Goal: Check status: Check status

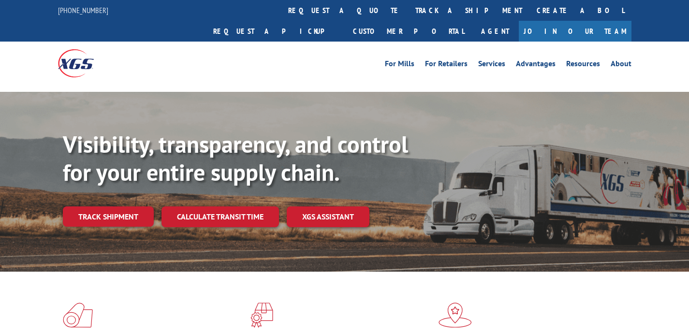
click at [123, 216] on div "Visibility, transparency, and control for your entire supply chain. Track shipm…" at bounding box center [376, 197] width 626 height 135
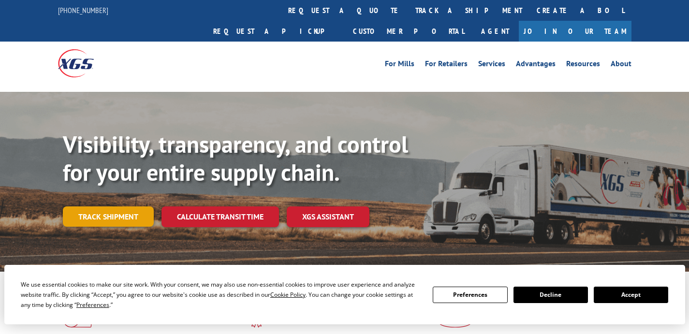
click at [116, 206] on link "Track shipment" at bounding box center [108, 216] width 91 height 20
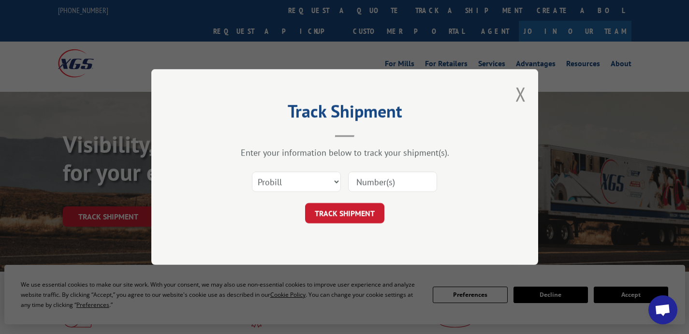
click at [297, 197] on div "Select category... Probill BOL PO" at bounding box center [345, 182] width 290 height 32
click at [297, 187] on select "Select category... Probill BOL PO" at bounding box center [296, 182] width 89 height 20
select select "bol"
click at [376, 175] on input at bounding box center [392, 182] width 89 height 20
paste input "403926-001"
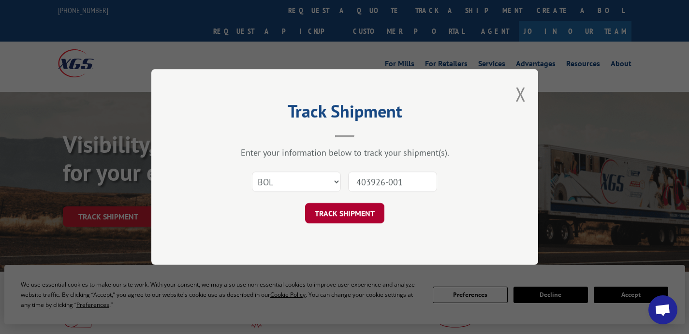
type input "403926-001"
click at [368, 207] on button "TRACK SHIPMENT" at bounding box center [344, 213] width 79 height 20
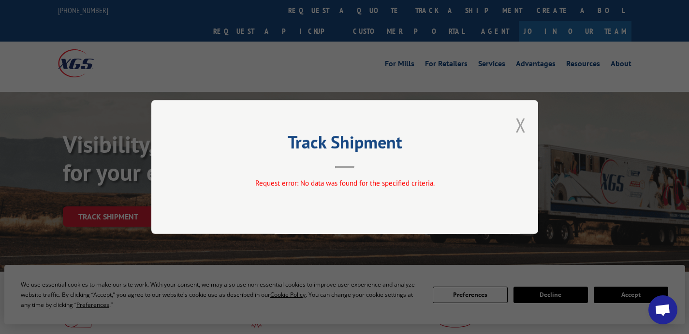
click at [516, 126] on button "Close modal" at bounding box center [520, 125] width 11 height 26
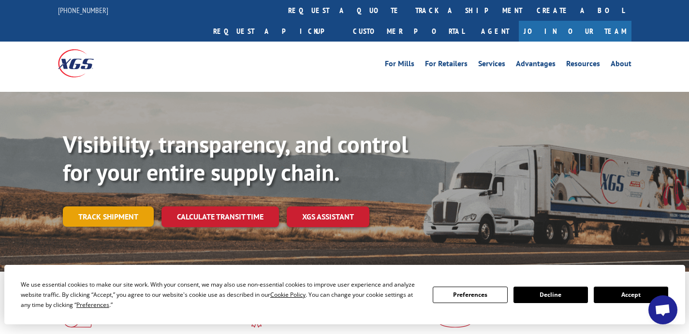
click at [120, 206] on link "Track shipment" at bounding box center [108, 216] width 91 height 20
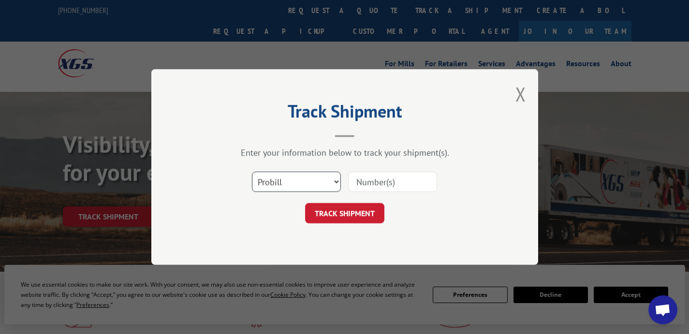
click at [309, 177] on select "Select category... Probill BOL PO" at bounding box center [296, 182] width 89 height 20
select select "bol"
click at [379, 189] on input at bounding box center [392, 182] width 89 height 20
paste input "403926"
type input "403926"
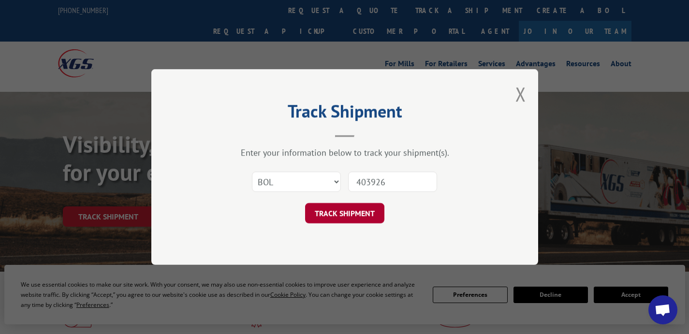
click at [363, 215] on button "TRACK SHIPMENT" at bounding box center [344, 213] width 79 height 20
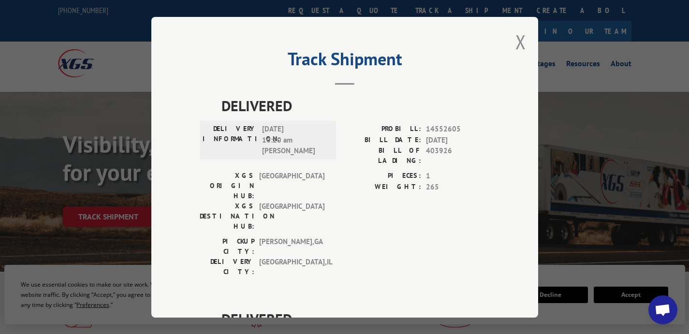
scroll to position [21, 0]
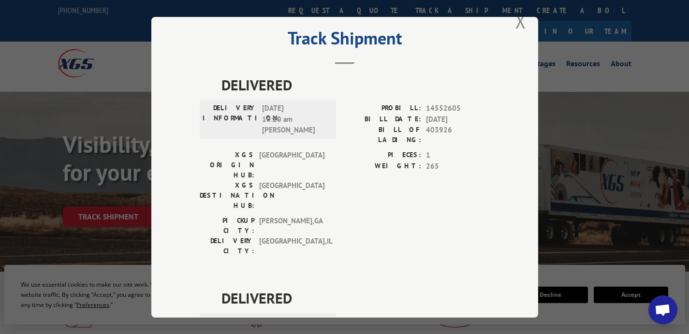
click at [524, 28] on div "Track Shipment DELIVERED DELIVERY INFORMATION: [DATE] 10:20 am [PERSON_NAME]: 1…" at bounding box center [344, 167] width 387 height 301
click at [516, 26] on button "Close modal" at bounding box center [520, 21] width 11 height 26
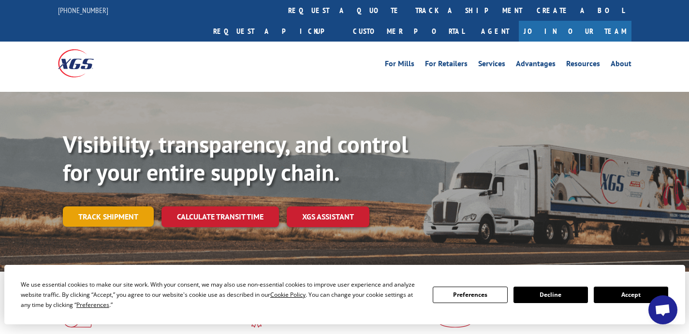
click at [110, 206] on link "Track shipment" at bounding box center [108, 216] width 91 height 20
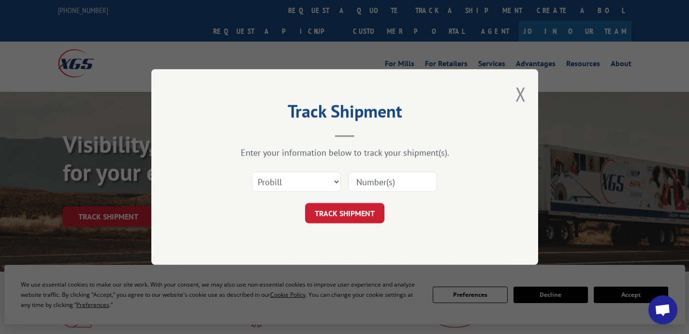
click at [282, 171] on div "Select category... Probill BOL PO" at bounding box center [296, 182] width 88 height 22
click at [282, 184] on select "Select category... Probill BOL PO" at bounding box center [296, 182] width 89 height 20
click at [290, 185] on select "Select category... Probill BOL PO" at bounding box center [296, 182] width 89 height 20
click at [298, 184] on select "Select category... Probill BOL PO" at bounding box center [296, 182] width 89 height 20
click at [321, 181] on select "Select category... Probill BOL PO" at bounding box center [296, 182] width 89 height 20
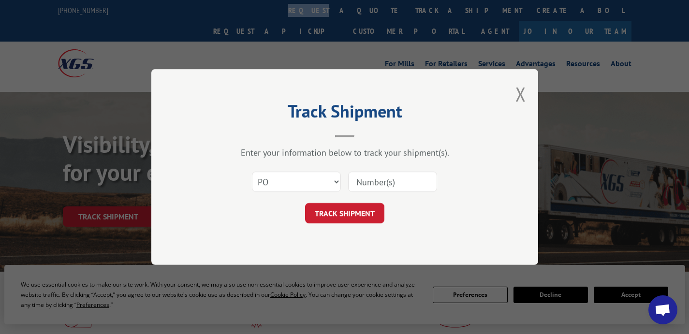
click at [314, 178] on select "Select category... Probill BOL PO" at bounding box center [296, 182] width 89 height 20
select select "bol"
click at [373, 183] on input at bounding box center [392, 182] width 89 height 20
paste input "403926-001"
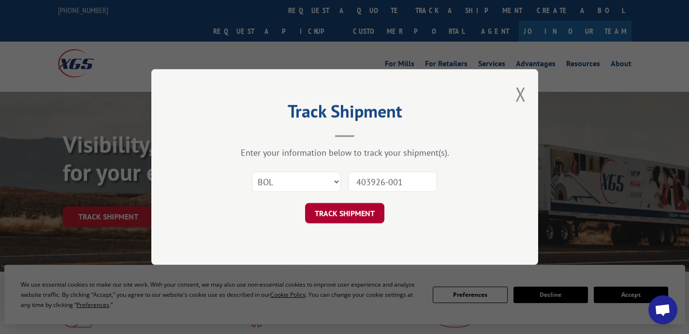
type input "403926-001"
click at [358, 221] on button "TRACK SHIPMENT" at bounding box center [344, 213] width 79 height 20
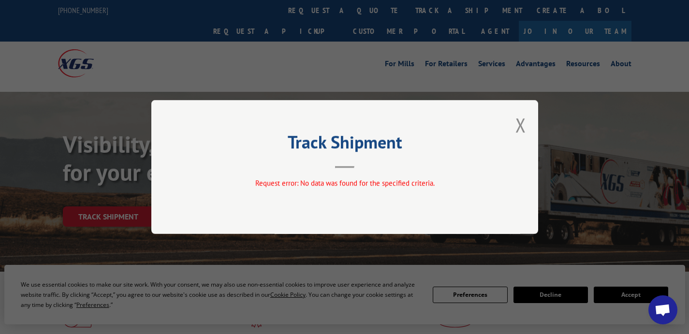
click at [352, 187] on span "Request error: No data was found for the specified criteria." at bounding box center [344, 182] width 179 height 9
click at [526, 120] on div "Track Shipment Request error: No data was found for the specified criteria." at bounding box center [344, 167] width 387 height 134
click at [524, 120] on button "Close modal" at bounding box center [520, 125] width 11 height 26
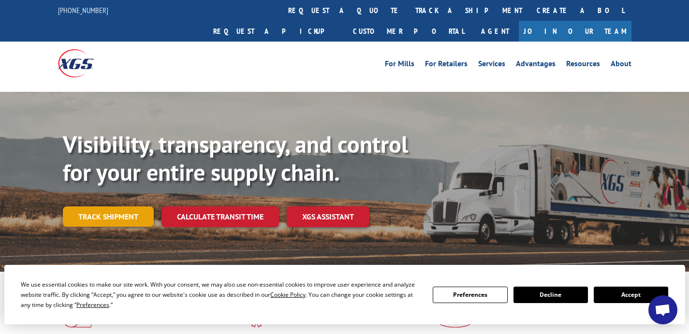
click at [109, 206] on link "Track shipment" at bounding box center [108, 216] width 91 height 20
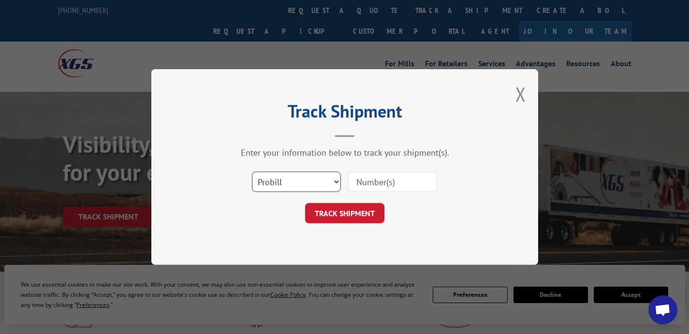
click at [298, 176] on select "Select category... Probill BOL PO" at bounding box center [296, 182] width 89 height 20
select select "po"
click at [291, 188] on select "Select category... Probill BOL PO" at bounding box center [296, 182] width 89 height 20
click at [443, 189] on div "Select category... Probill BOL PO" at bounding box center [345, 182] width 290 height 32
click at [422, 188] on input at bounding box center [392, 182] width 89 height 20
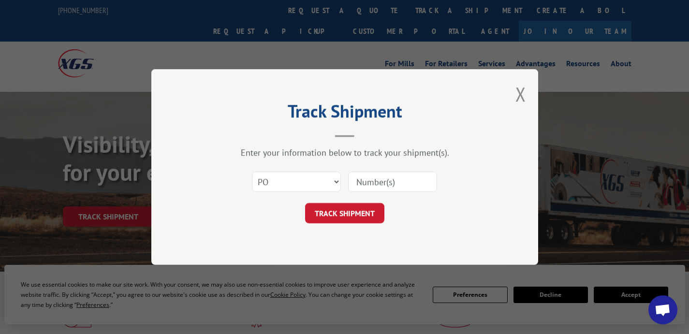
paste input "403926-001"
click at [407, 183] on input "403926-001" at bounding box center [392, 182] width 89 height 20
type input "403926"
click at [335, 211] on button "TRACK SHIPMENT" at bounding box center [344, 213] width 79 height 20
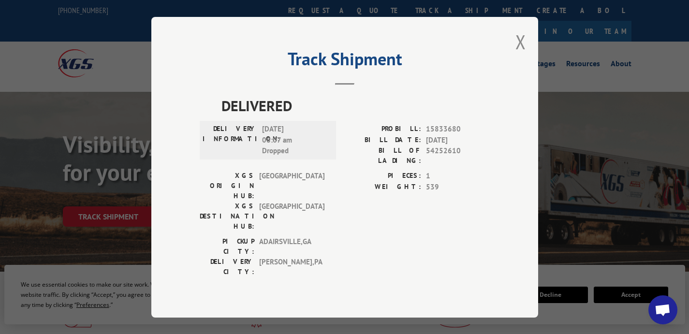
scroll to position [10, 0]
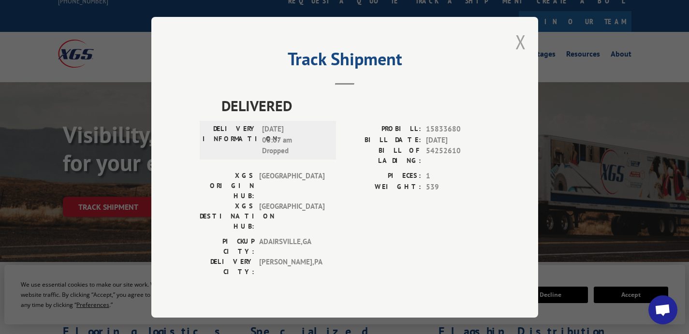
click at [518, 55] on button "Close modal" at bounding box center [520, 42] width 11 height 26
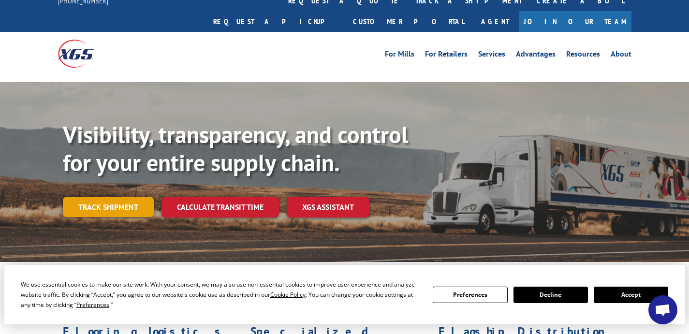
click at [101, 197] on link "Track shipment" at bounding box center [108, 207] width 91 height 20
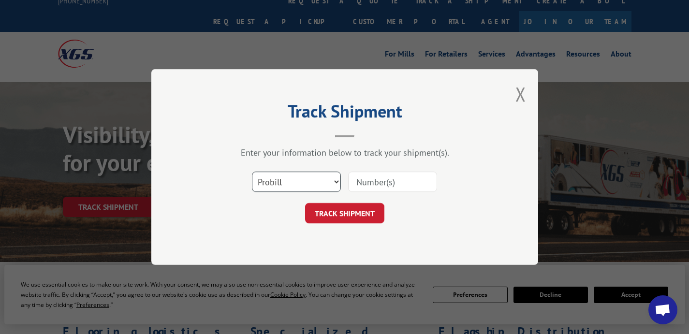
click at [299, 176] on select "Select category... Probill BOL PO" at bounding box center [296, 182] width 89 height 20
select select "po"
click at [407, 182] on input at bounding box center [392, 182] width 89 height 20
paste input "403926-001"
drag, startPoint x: 385, startPoint y: 181, endPoint x: 511, endPoint y: 180, distance: 126.1
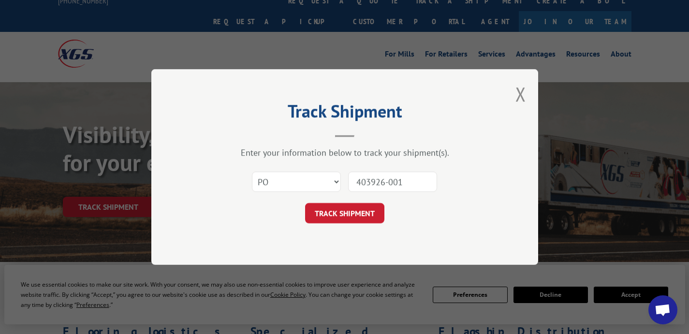
click at [511, 180] on div "Track Shipment Enter your information below to track your shipment(s). Select c…" at bounding box center [344, 167] width 387 height 196
type input "403926"
click at [367, 205] on button "TRACK SHIPMENT" at bounding box center [344, 213] width 79 height 20
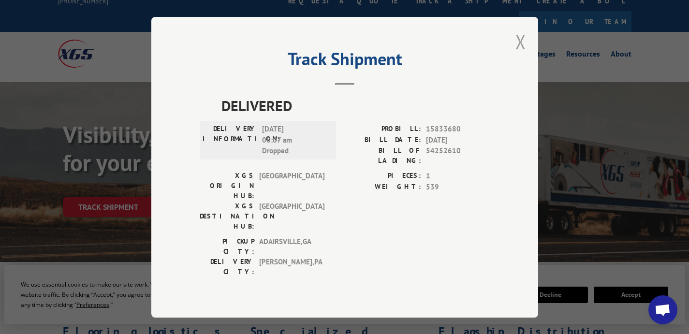
click at [517, 47] on button "Close modal" at bounding box center [520, 42] width 11 height 26
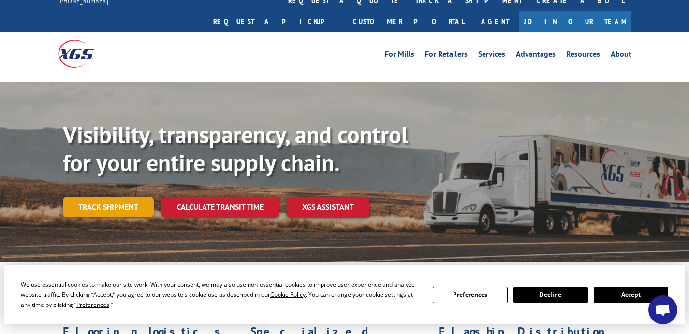
click at [113, 197] on link "Track shipment" at bounding box center [108, 207] width 91 height 20
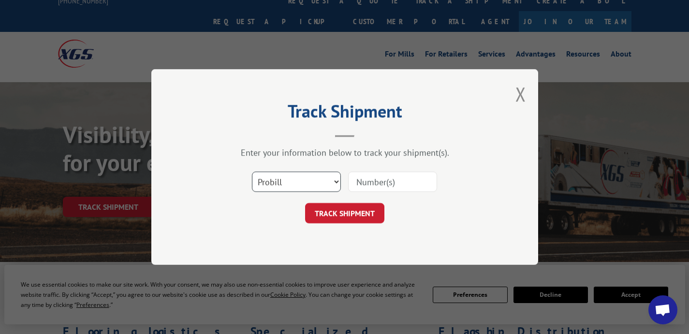
click at [311, 190] on select "Select category... Probill BOL PO" at bounding box center [296, 182] width 89 height 20
click at [297, 178] on select "Select category... Probill BOL PO" at bounding box center [296, 182] width 89 height 20
select select "bol"
click at [385, 175] on input at bounding box center [392, 182] width 89 height 20
paste input "403926-001"
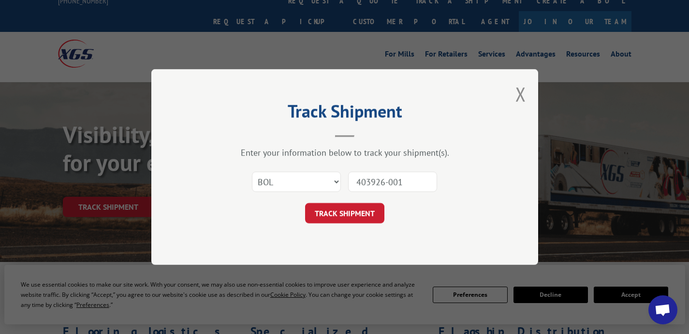
click at [387, 177] on input "403926-001" at bounding box center [392, 182] width 89 height 20
type input "403926001"
click at [382, 212] on button "TRACK SHIPMENT" at bounding box center [344, 213] width 79 height 20
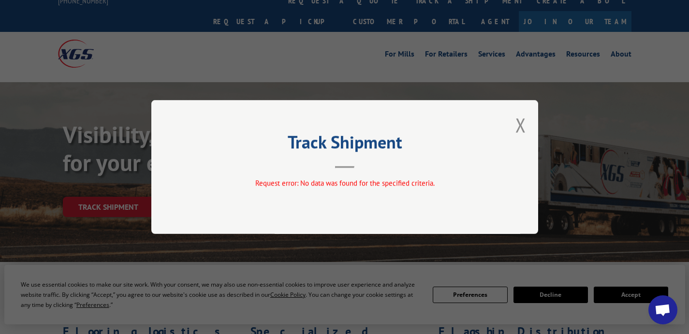
click at [514, 123] on div "Track Shipment Request error: No data was found for the specified criteria." at bounding box center [344, 167] width 387 height 134
